Goal: Information Seeking & Learning: Learn about a topic

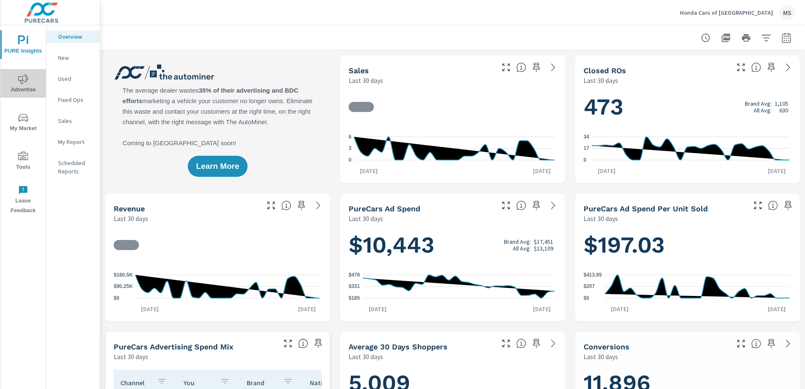
click at [28, 81] on icon "nav menu" at bounding box center [23, 79] width 10 height 10
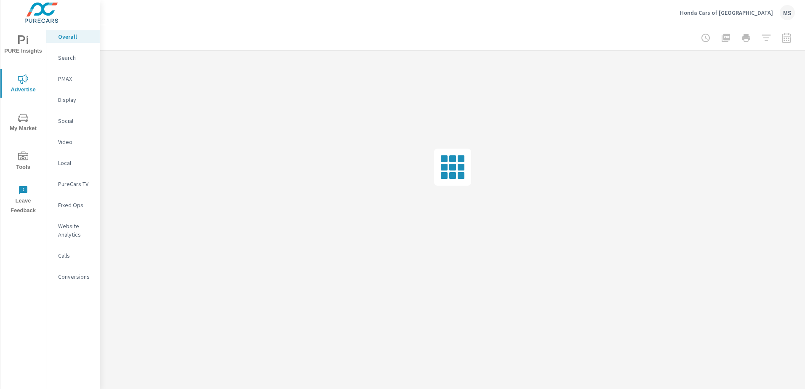
click at [69, 60] on p "Search" at bounding box center [75, 57] width 35 height 8
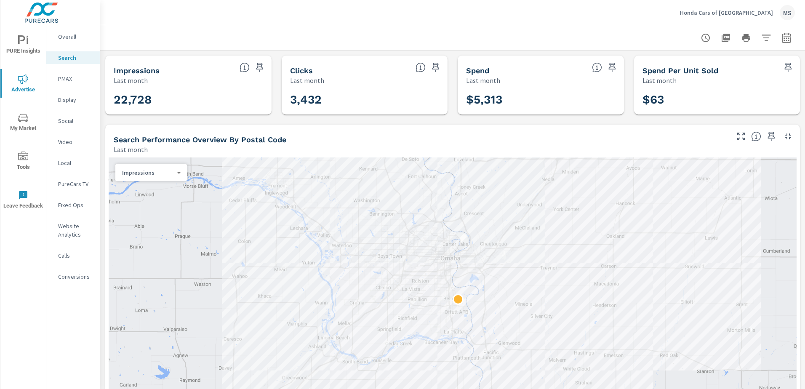
click at [70, 78] on p "PMAX" at bounding box center [75, 79] width 35 height 8
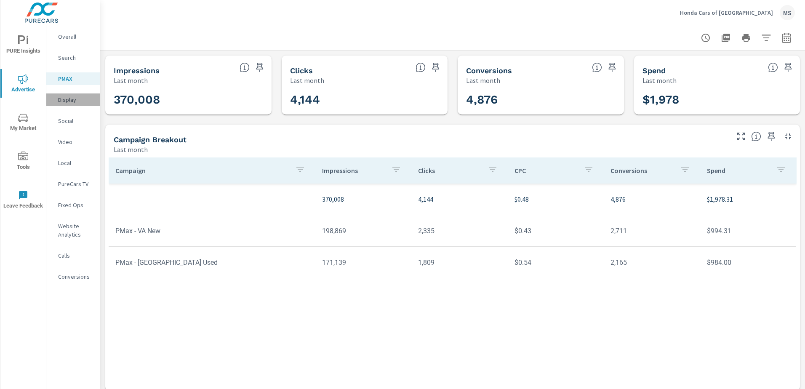
click at [68, 102] on p "Display" at bounding box center [75, 100] width 35 height 8
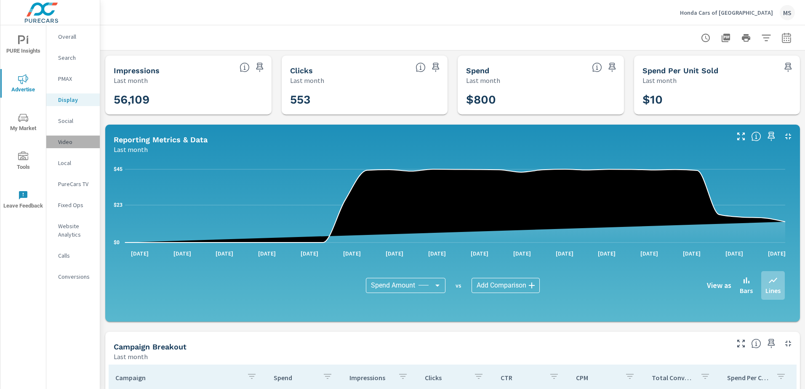
click at [72, 143] on p "Video" at bounding box center [75, 142] width 35 height 8
